Goal: Task Accomplishment & Management: Manage account settings

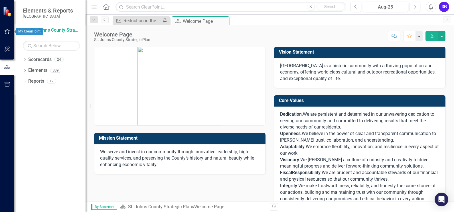
click at [9, 32] on icon "button" at bounding box center [7, 31] width 6 height 5
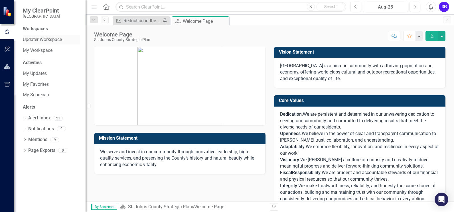
click at [54, 37] on link "Updater Workspace" at bounding box center [51, 40] width 57 height 7
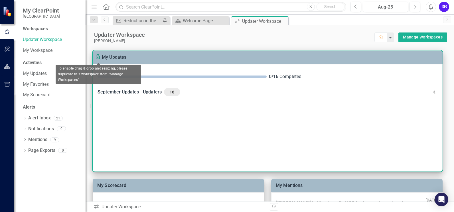
click at [100, 55] on icon "To enable drag & drop and resizing, please duplicate this workspace from “Manag…" at bounding box center [98, 57] width 7 height 7
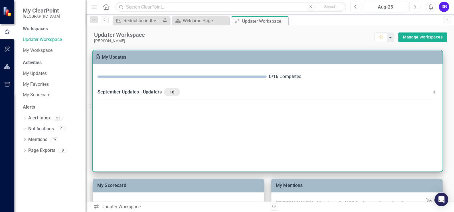
click at [108, 61] on div "My Updates" at bounding box center [114, 57] width 25 height 7
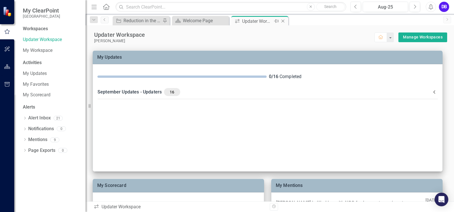
click at [252, 23] on div "Updater Workspace" at bounding box center [257, 21] width 31 height 7
click at [425, 36] on link "Manage Workspaces" at bounding box center [423, 37] width 40 height 7
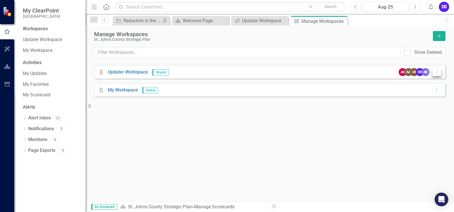
click at [435, 71] on icon "Dropdown Menu" at bounding box center [436, 72] width 5 height 4
click at [435, 88] on button "Dropdown Menu" at bounding box center [436, 90] width 9 height 8
click at [100, 73] on icon "Drag" at bounding box center [101, 72] width 7 height 6
click at [114, 73] on link "Updater Workspace" at bounding box center [128, 71] width 40 height 5
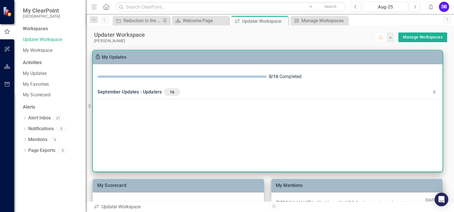
click at [171, 92] on span "16" at bounding box center [171, 92] width 11 height 5
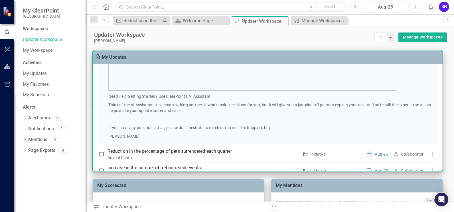
scroll to position [386, 0]
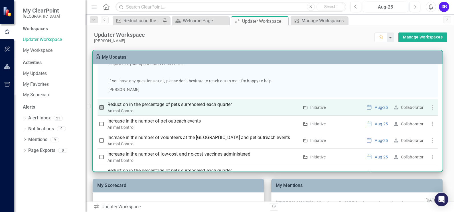
click at [102, 107] on input "checkbox" at bounding box center [102, 108] width 6 height 6
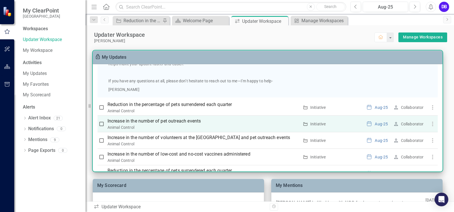
checkbox input "true"
click at [101, 125] on input "checkbox" at bounding box center [102, 124] width 6 height 6
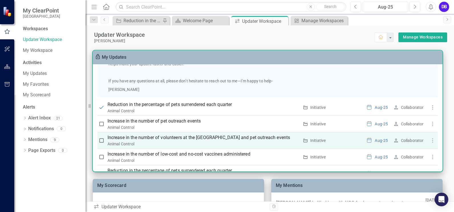
checkbox input "true"
click at [100, 141] on input "checkbox" at bounding box center [102, 141] width 6 height 6
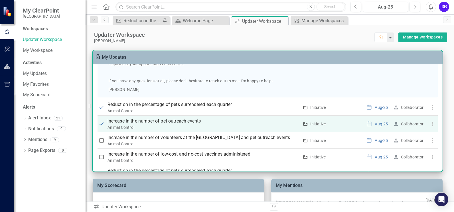
checkbox input "true"
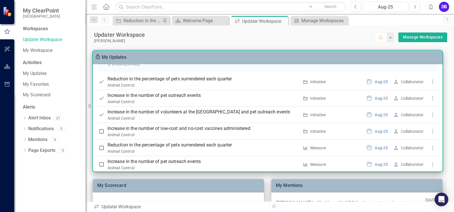
scroll to position [425, 0]
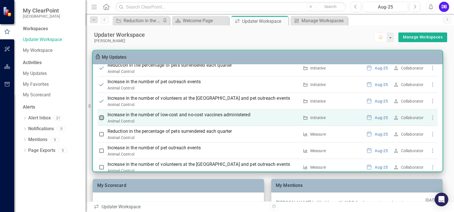
click at [101, 118] on input "checkbox" at bounding box center [102, 118] width 6 height 6
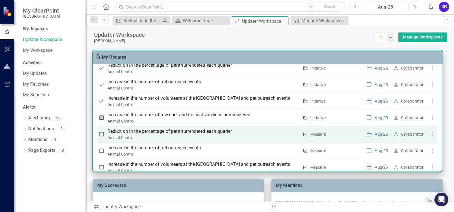
checkbox input "true"
click at [101, 134] on input "checkbox" at bounding box center [102, 134] width 6 height 6
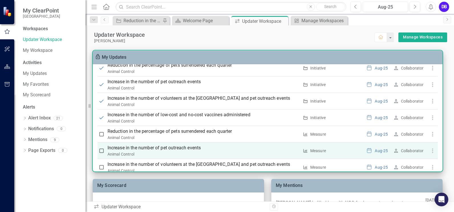
checkbox input "true"
click at [102, 153] on input "checkbox" at bounding box center [102, 151] width 6 height 6
checkbox input "true"
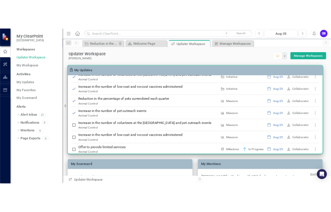
scroll to position [499, 0]
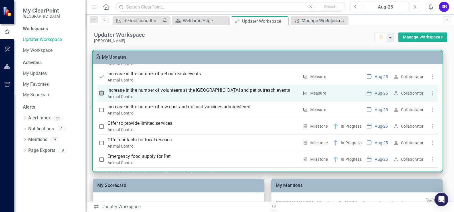
click at [101, 94] on input "checkbox" at bounding box center [102, 93] width 6 height 6
checkbox input "true"
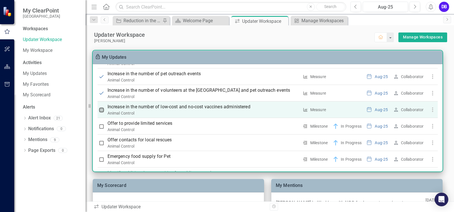
click at [101, 111] on input "checkbox" at bounding box center [102, 110] width 6 height 6
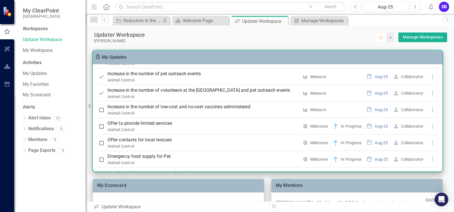
checkbox input "true"
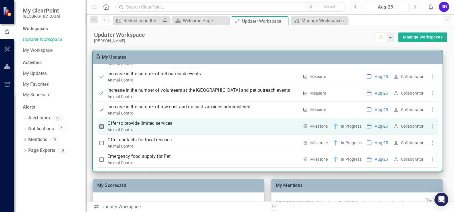
click at [103, 127] on input "checkbox" at bounding box center [102, 127] width 6 height 6
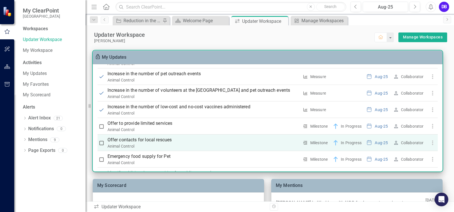
checkbox input "true"
click at [102, 141] on input "checkbox" at bounding box center [102, 143] width 6 height 6
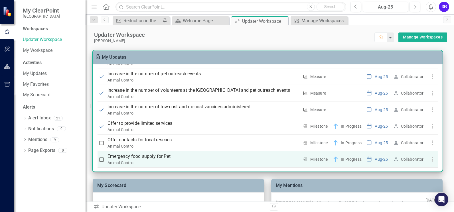
checkbox input "true"
click at [101, 160] on input "checkbox" at bounding box center [102, 160] width 6 height 6
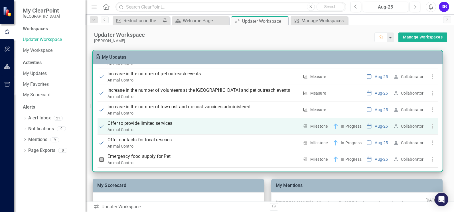
checkbox input "true"
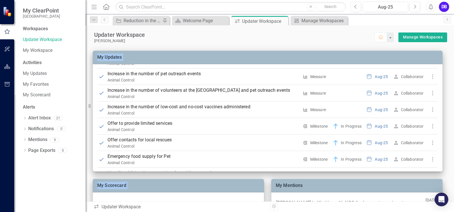
drag, startPoint x: 440, startPoint y: 141, endPoint x: 445, endPoint y: 160, distance: 19.4
click at [445, 160] on div "My Scorecard Animal Control Performance Measure Reduction in the percentage of …" at bounding box center [270, 213] width 368 height 341
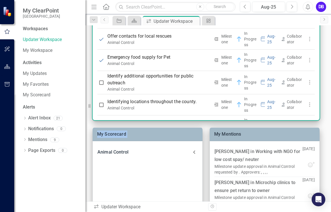
scroll to position [654, 0]
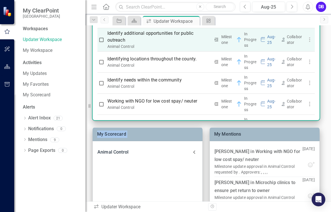
click at [100, 39] on input "checkbox" at bounding box center [102, 40] width 6 height 6
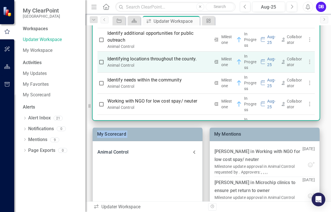
checkbox input "true"
click at [102, 63] on input "checkbox" at bounding box center [102, 62] width 6 height 6
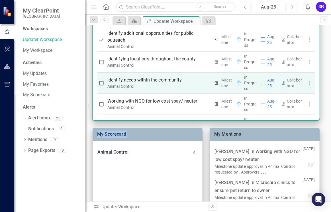
checkbox input "true"
click at [104, 83] on input "checkbox" at bounding box center [102, 83] width 6 height 6
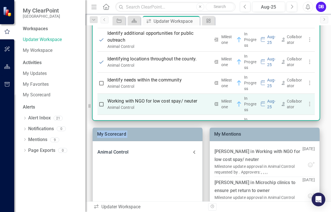
checkbox input "true"
click at [101, 106] on input "checkbox" at bounding box center [102, 105] width 6 height 6
checkbox input "true"
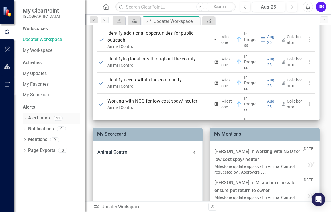
click at [77, 117] on div "Alert Inbox 21" at bounding box center [54, 119] width 52 height 11
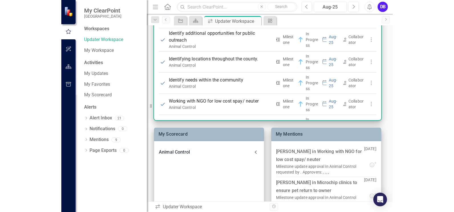
scroll to position [681, 0]
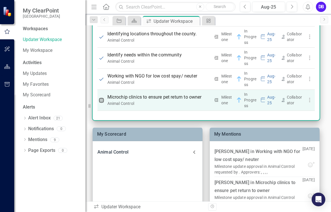
click at [103, 100] on input "checkbox" at bounding box center [102, 101] width 6 height 6
checkbox input "true"
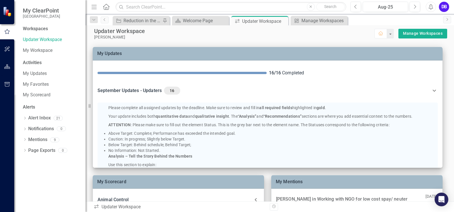
scroll to position [0, 0]
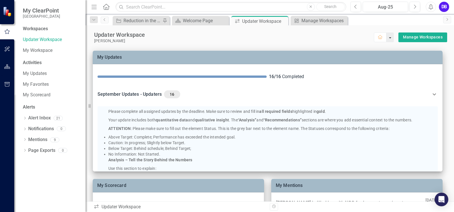
click at [387, 36] on button "button" at bounding box center [389, 38] width 7 height 10
click at [342, 44] on div "My Scorecard Animal Control Performance Measure Reduction in the percentage of …" at bounding box center [270, 213] width 368 height 341
click at [416, 35] on link "Manage Workspaces" at bounding box center [423, 37] width 40 height 7
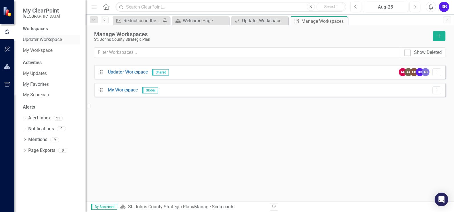
click at [42, 42] on link "Updater Workspace" at bounding box center [51, 40] width 57 height 7
